Goal: Ask a question

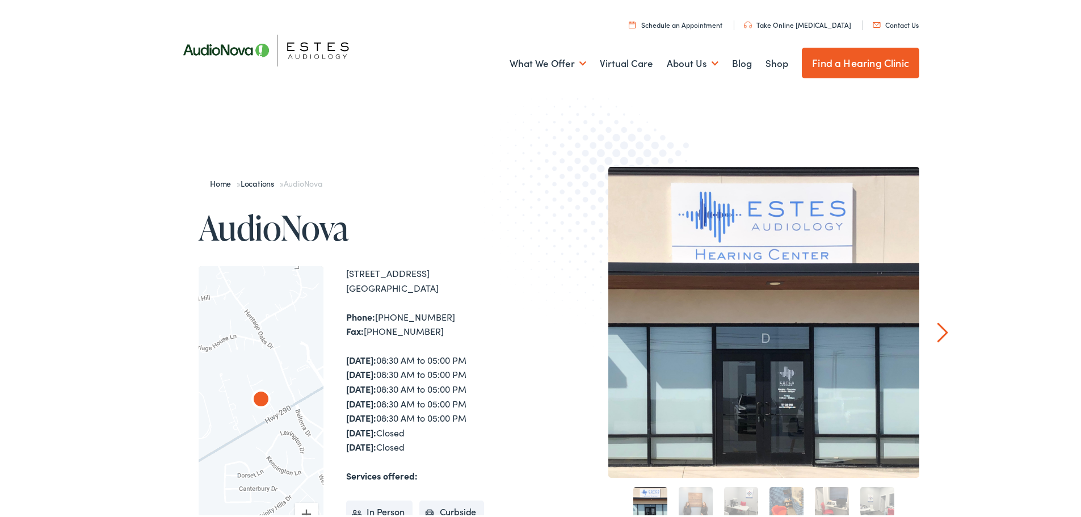
click at [894, 24] on link "Contact Us" at bounding box center [896, 23] width 46 height 10
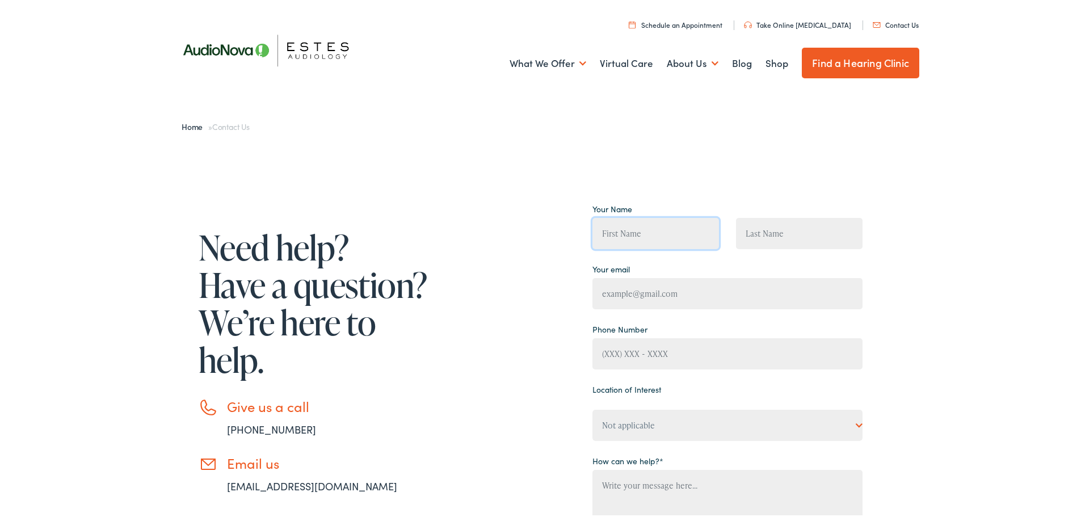
type input "[PERSON_NAME]"
type input "[EMAIL_ADDRESS][DOMAIN_NAME]"
type input "[PHONE_NUMBER]"
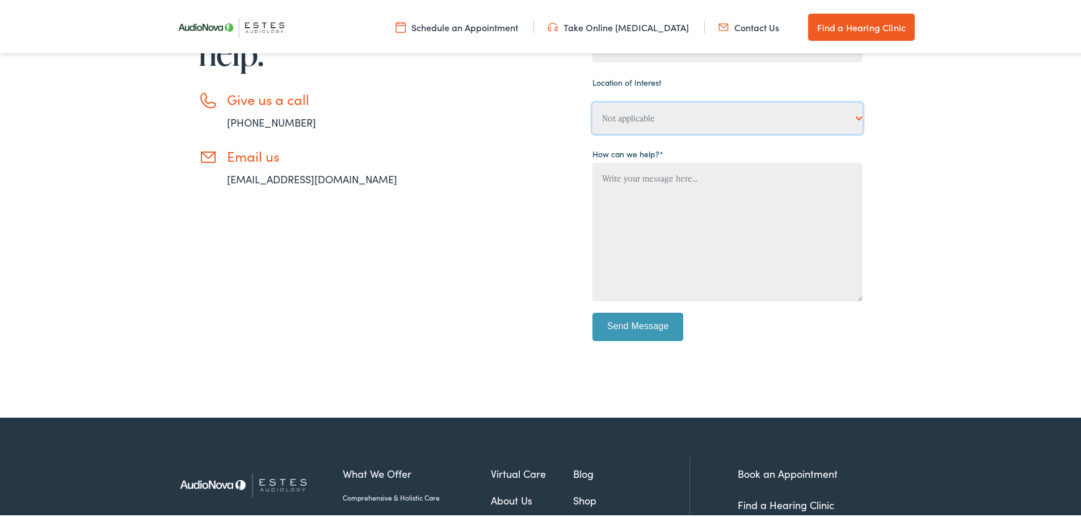
click at [848, 108] on select "Not applicable [PERSON_NAME] [MEDICAL_DATA], [PERSON_NAME] [MEDICAL_DATA], Bato…" at bounding box center [728, 115] width 270 height 31
select select "[PERSON_NAME] [MEDICAL_DATA], [GEOGRAPHIC_DATA] ([GEOGRAPHIC_DATA] 2)"
click at [593, 100] on select "Not applicable [PERSON_NAME] [MEDICAL_DATA], [PERSON_NAME] [MEDICAL_DATA], Bato…" at bounding box center [728, 115] width 270 height 31
click at [644, 176] on textarea "Contact form" at bounding box center [728, 230] width 270 height 139
type textarea "I"
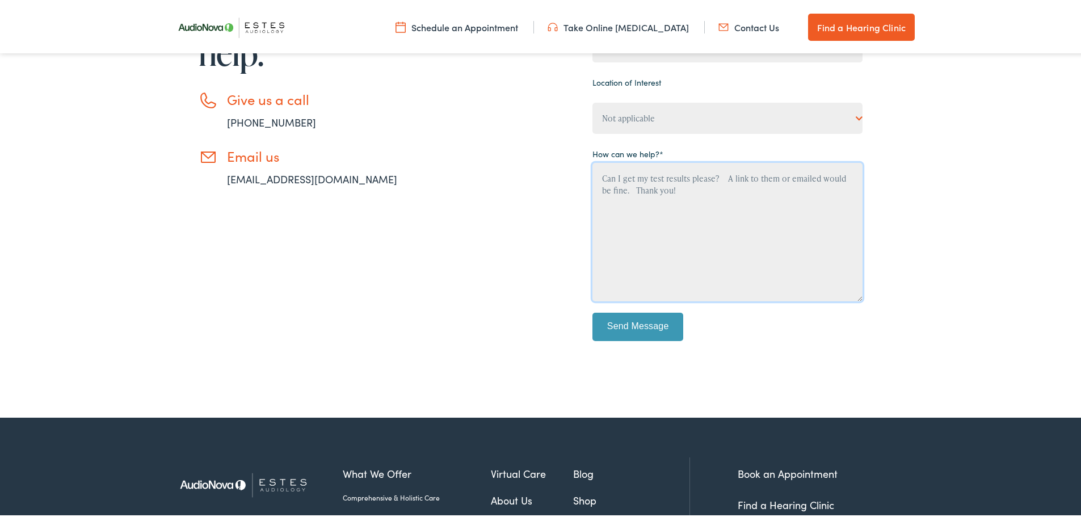
click at [689, 178] on textarea "Can I get my test results please? A link to them or emailed would be fine. Than…" at bounding box center [728, 230] width 270 height 139
click at [609, 216] on textarea "Can I get my test results from March/April please? A link to them or emailed wo…" at bounding box center [728, 230] width 270 height 139
click at [601, 213] on textarea "Can I get my test results from March/April please? A link to them or emailed wo…" at bounding box center [728, 230] width 270 height 139
type textarea "Can I get my test results from March/April please? A link to them or emailed wo…"
click at [632, 330] on input "Send Message" at bounding box center [638, 325] width 91 height 28
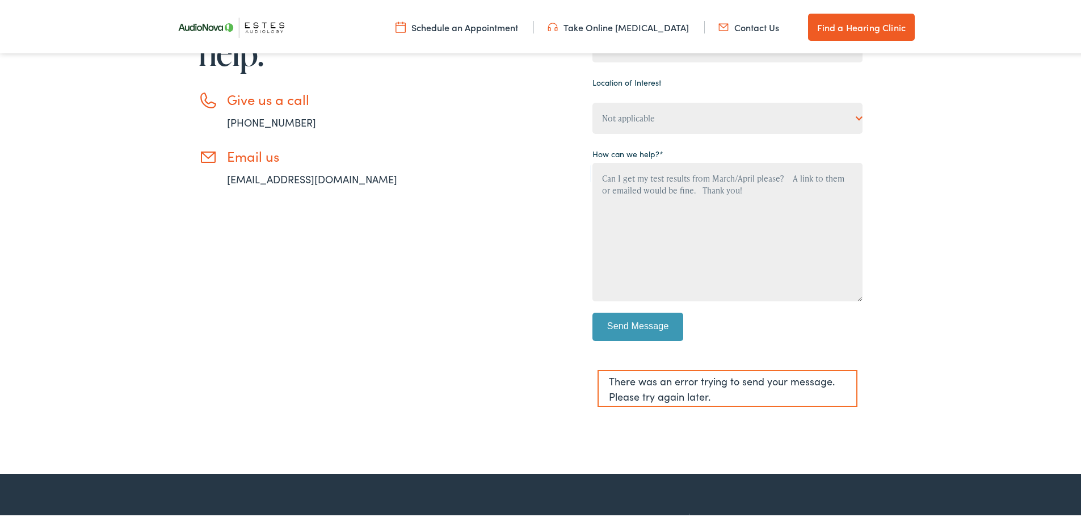
click at [537, 312] on div "Need help? Have a question? We’re here to help. Give us a call [PHONE_NUMBER] E…" at bounding box center [516, 153] width 693 height 524
click at [275, 181] on link "[EMAIL_ADDRESS][DOMAIN_NAME]" at bounding box center [312, 177] width 170 height 14
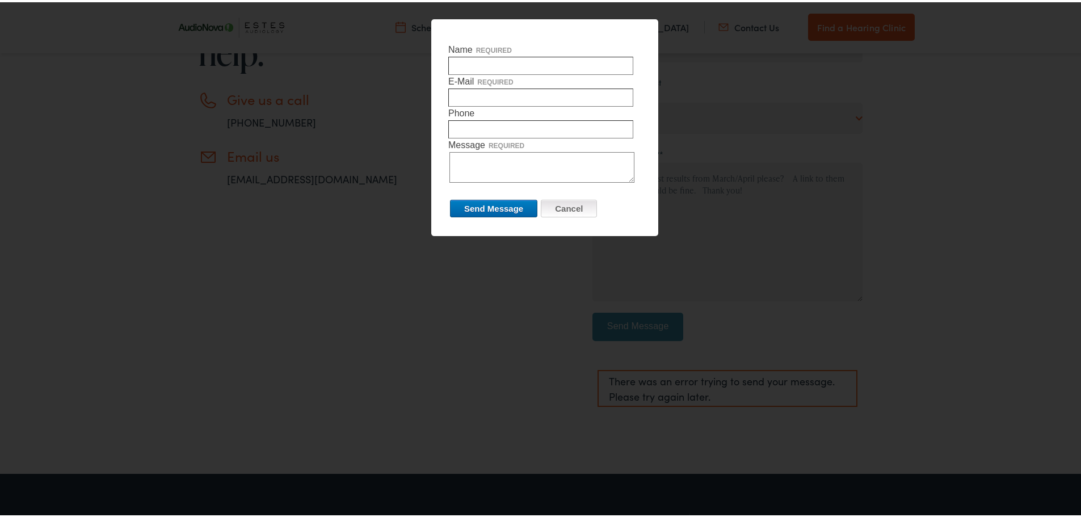
click at [573, 212] on input "Cancel" at bounding box center [569, 207] width 56 height 18
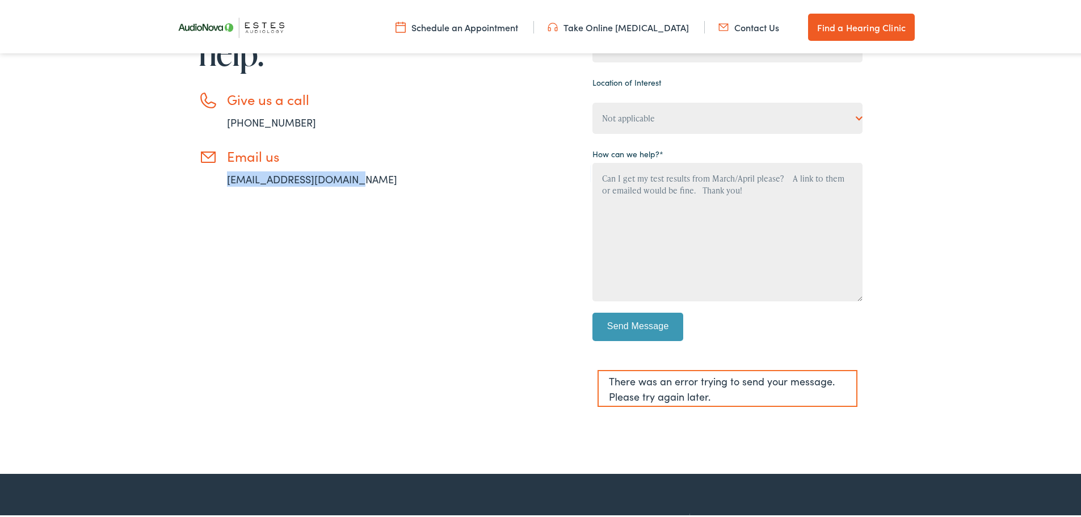
drag, startPoint x: 219, startPoint y: 177, endPoint x: 354, endPoint y: 184, distance: 135.9
click at [354, 184] on li "Email us [EMAIL_ADDRESS][DOMAIN_NAME]" at bounding box center [315, 165] width 233 height 39
copy link "[EMAIL_ADDRESS][DOMAIN_NAME]"
